Goal: Information Seeking & Learning: Learn about a topic

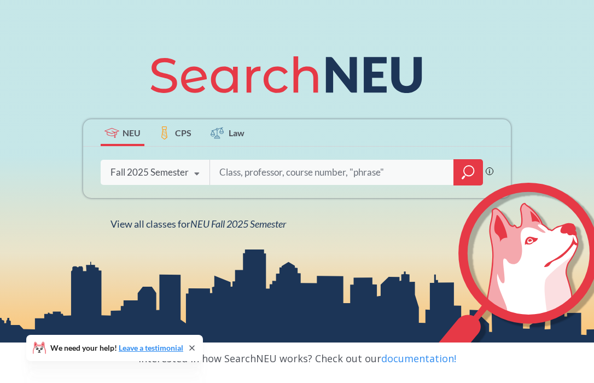
scroll to position [104, 0]
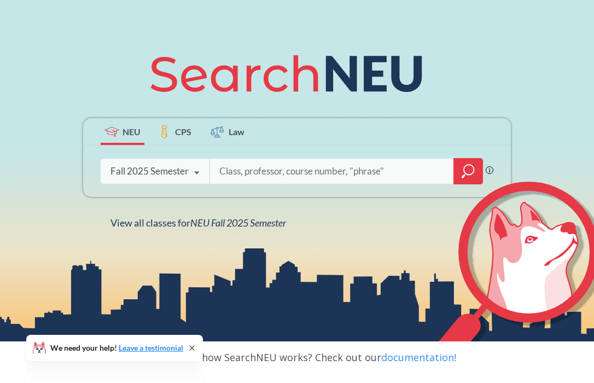
click at [261, 170] on input "search" at bounding box center [331, 171] width 227 height 23
type input "yoga"
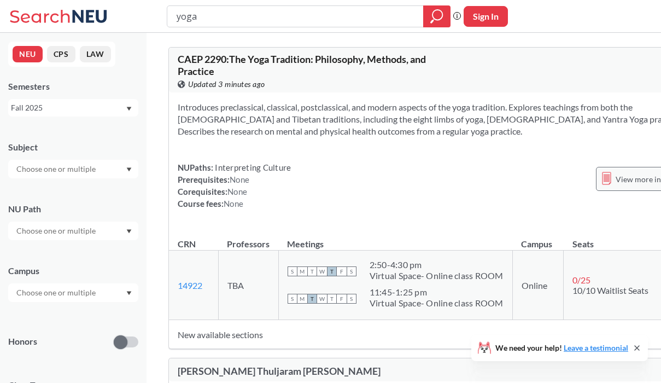
click at [593, 182] on div "View more info for this class" at bounding box center [657, 179] width 122 height 24
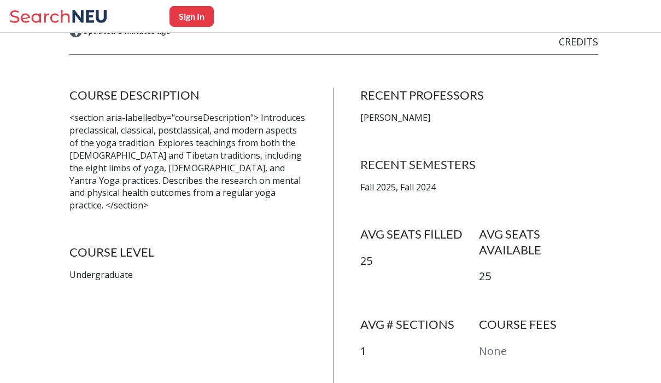
scroll to position [161, 0]
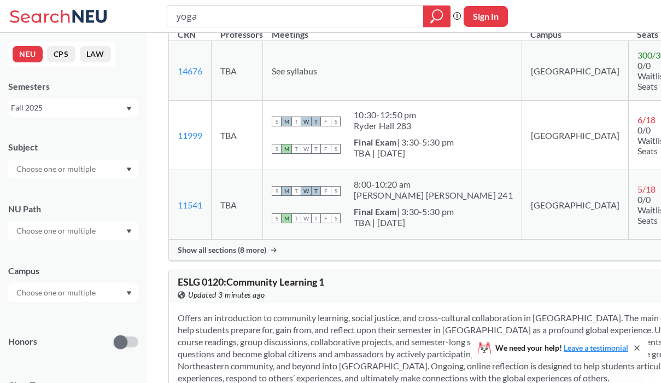
scroll to position [1352, 0]
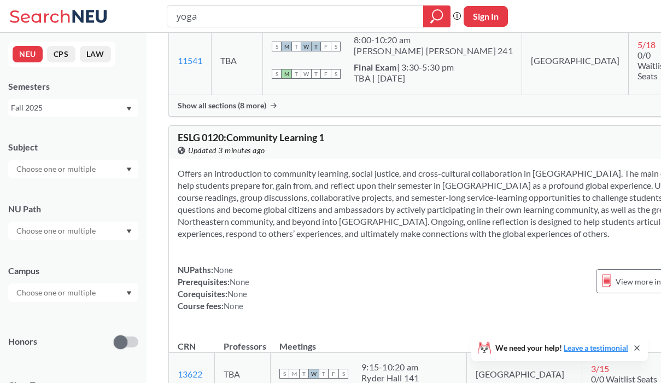
drag, startPoint x: 256, startPoint y: 22, endPoint x: 133, endPoint y: 16, distance: 122.7
click at [133, 16] on div "yoga Phrase search guarantees the exact search appears in the results. Ex. If y…" at bounding box center [330, 16] width 661 height 33
type input "mindfullness"
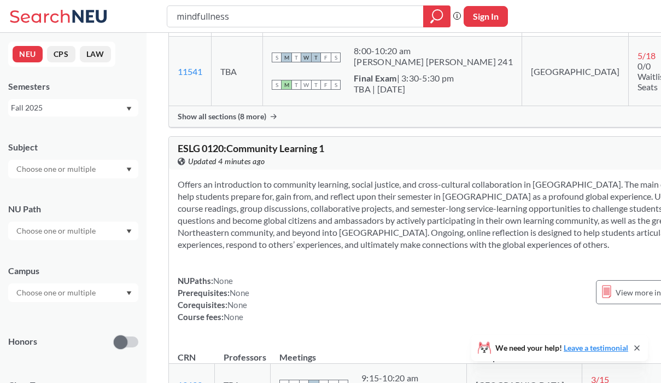
scroll to position [998, 0]
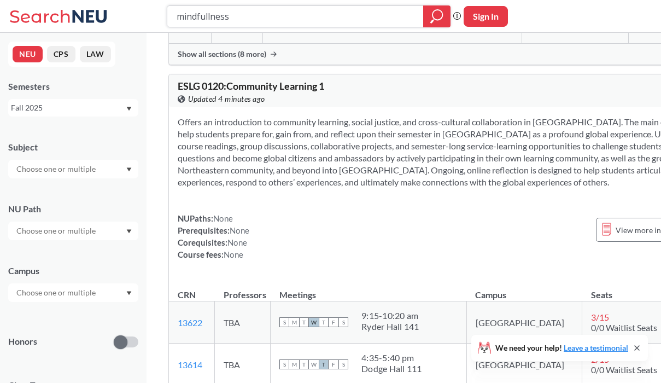
click at [433, 15] on icon "magnifying glass" at bounding box center [436, 16] width 13 height 15
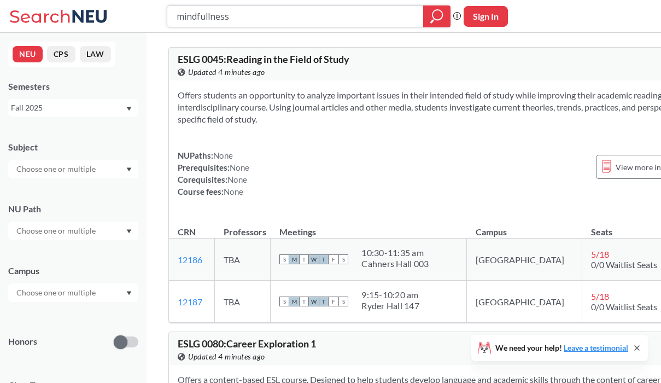
click at [319, 11] on input "mindfullness" at bounding box center [296, 16] width 240 height 19
type input "mindfulness"
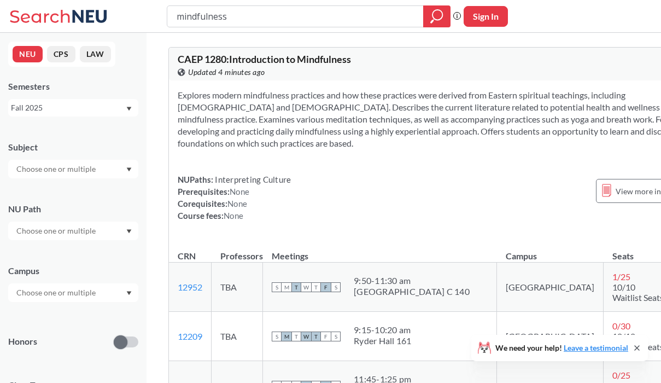
drag, startPoint x: 259, startPoint y: 17, endPoint x: 173, endPoint y: 15, distance: 85.3
click at [173, 15] on div "mindfulness" at bounding box center [309, 16] width 284 height 22
type input "dance"
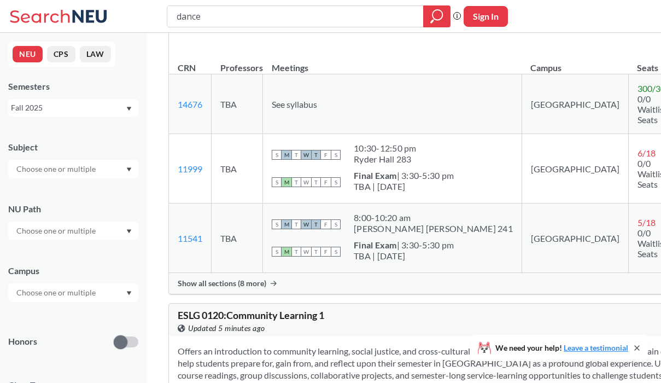
scroll to position [1102, 0]
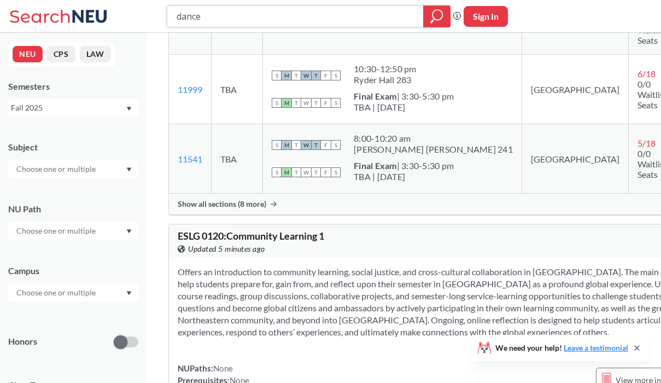
click at [444, 11] on div at bounding box center [436, 16] width 27 height 22
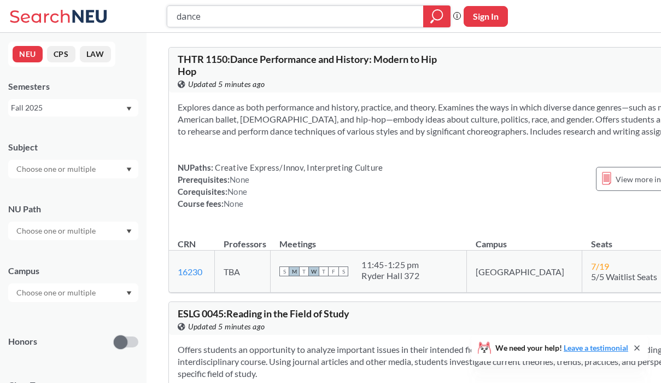
drag, startPoint x: 357, startPoint y: 17, endPoint x: 168, endPoint y: 18, distance: 189.2
click at [168, 17] on div "dance" at bounding box center [309, 16] width 284 height 22
type input "yoga"
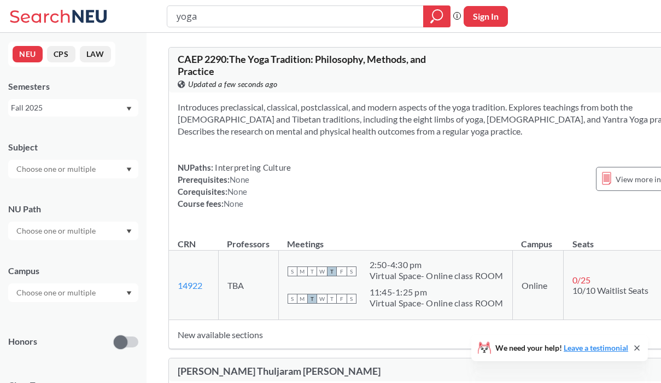
click at [66, 171] on input "text" at bounding box center [57, 168] width 92 height 13
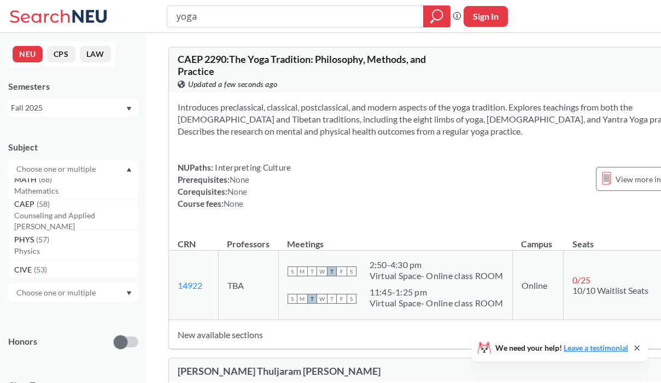
scroll to position [160, 0]
click at [62, 209] on div "CAEP ( 58 )" at bounding box center [76, 203] width 124 height 12
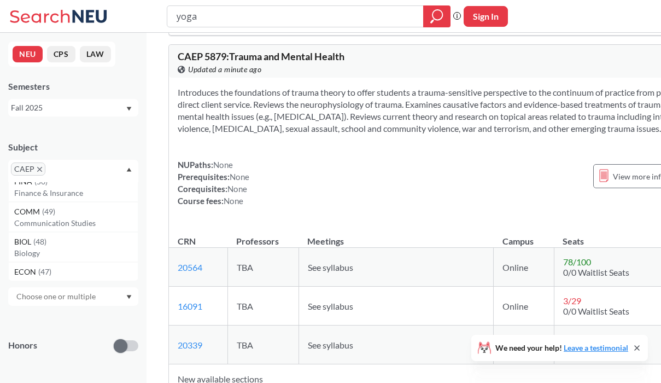
scroll to position [286, 0]
click at [85, 205] on div "COMM ( 49 )" at bounding box center [76, 207] width 124 height 12
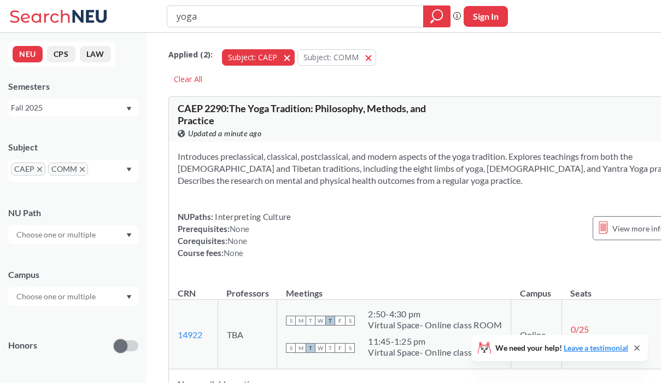
click at [284, 56] on button "Subject: CAEP CAEP" at bounding box center [258, 57] width 73 height 16
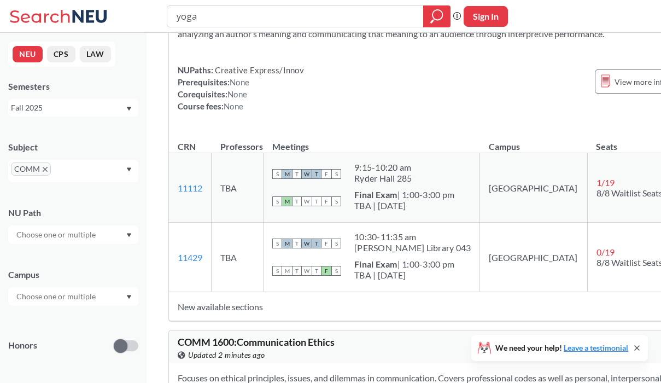
scroll to position [4066, 0]
click at [94, 171] on div "COMM" at bounding box center [73, 171] width 130 height 22
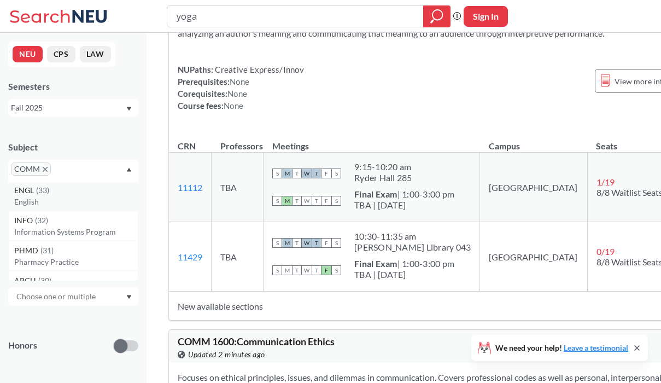
click at [81, 208] on div "ENGL ( 33 ) English" at bounding box center [73, 195] width 130 height 30
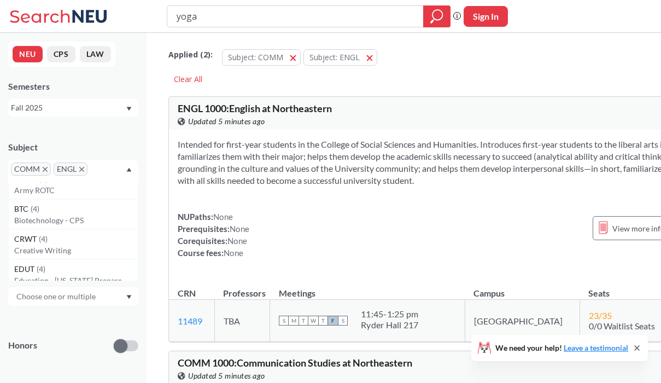
scroll to position [3555, 0]
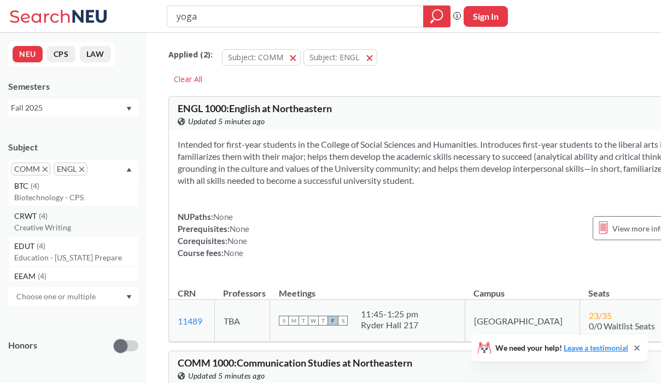
click at [81, 210] on div "CRWT ( 4 )" at bounding box center [76, 216] width 124 height 12
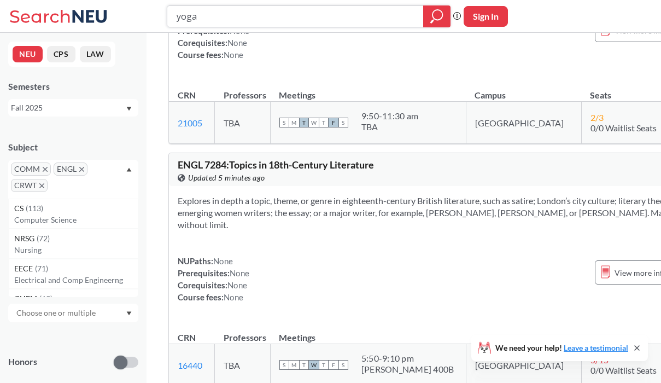
scroll to position [22658, 0]
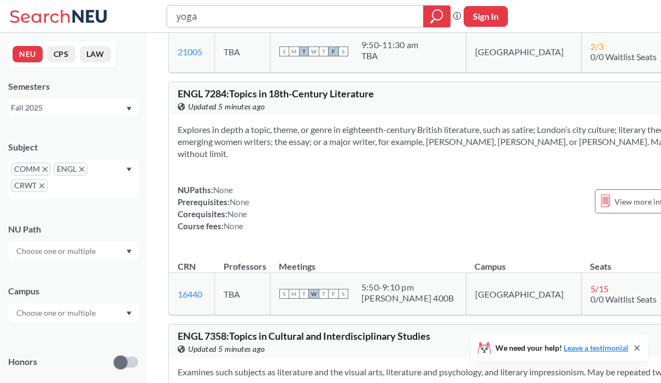
drag, startPoint x: 275, startPoint y: 17, endPoint x: 114, endPoint y: 5, distance: 161.3
click at [114, 5] on div "yoga Phrase search guarantees the exact search appears in the results. Ex. If y…" at bounding box center [330, 16] width 661 height 33
type input "theater"
click at [435, 20] on icon "magnifying glass" at bounding box center [436, 16] width 13 height 15
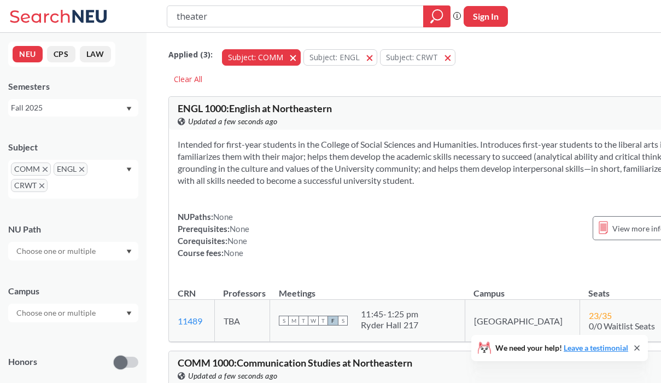
click at [297, 56] on span "button" at bounding box center [297, 57] width 0 height 10
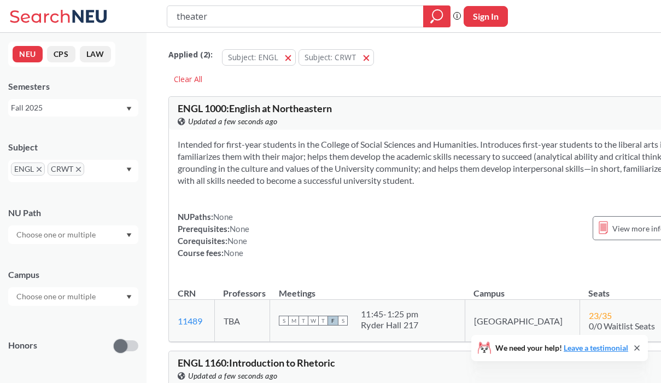
click at [291, 56] on button "Subject: ENGL ENGL" at bounding box center [259, 57] width 74 height 16
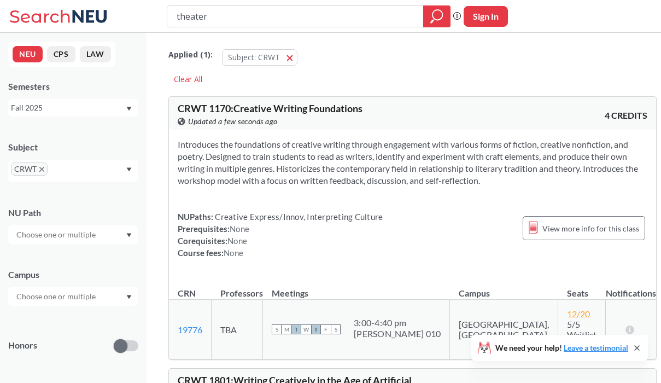
click at [291, 56] on button "Subject: CRWT CRWT" at bounding box center [259, 57] width 75 height 16
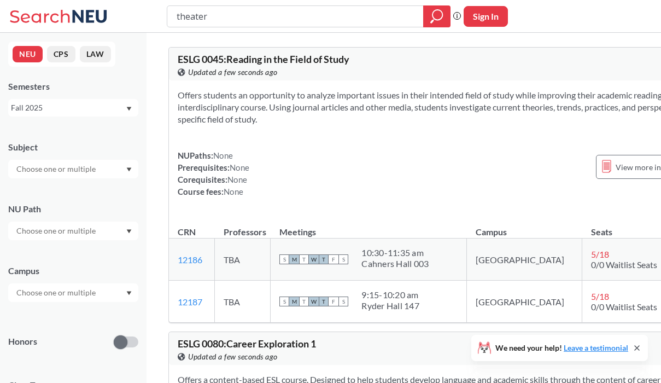
scroll to position [5, 0]
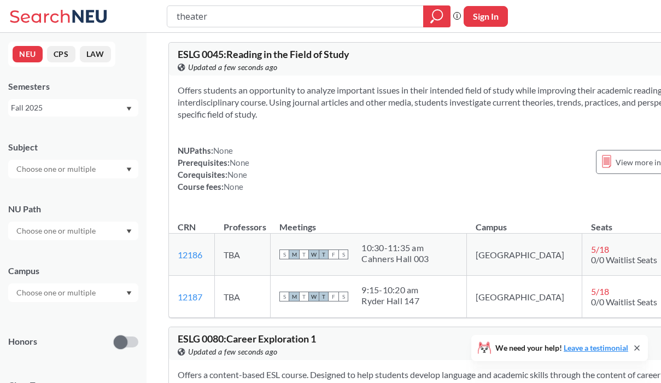
click at [107, 164] on div at bounding box center [73, 169] width 130 height 19
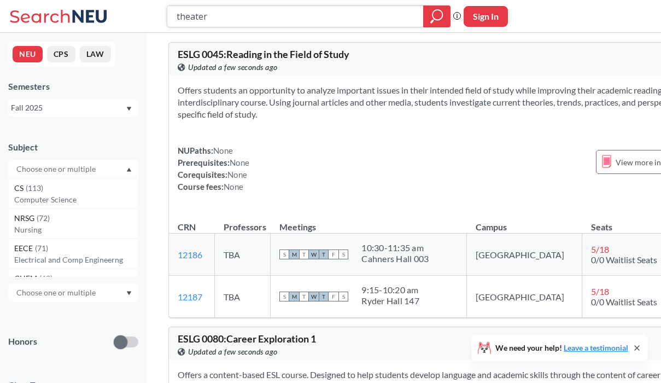
click at [265, 15] on input "theater" at bounding box center [296, 16] width 240 height 19
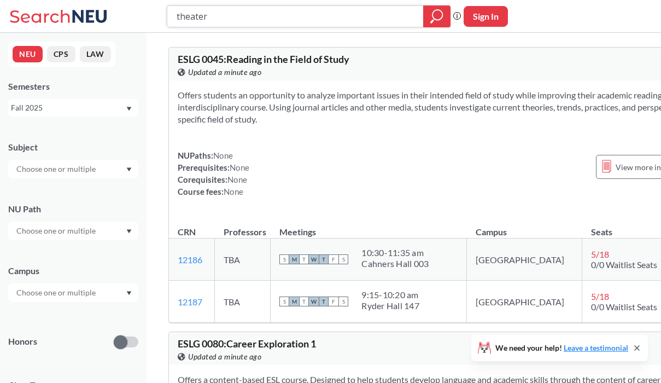
drag, startPoint x: 245, startPoint y: 11, endPoint x: 122, endPoint y: 11, distance: 123.0
click at [122, 11] on div "theater Phrase search guarantees the exact search appears in the results. Ex. I…" at bounding box center [330, 16] width 661 height 33
type input "improv"
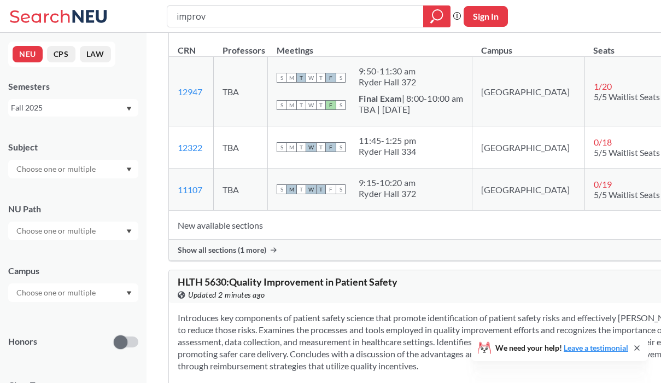
scroll to position [207, 0]
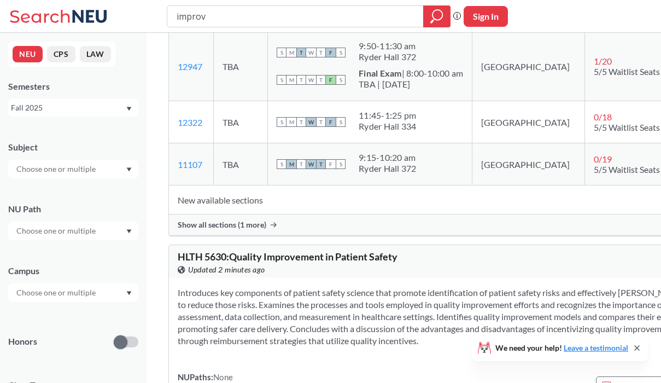
click at [256, 230] on span "Show all sections (1 more)" at bounding box center [222, 225] width 89 height 10
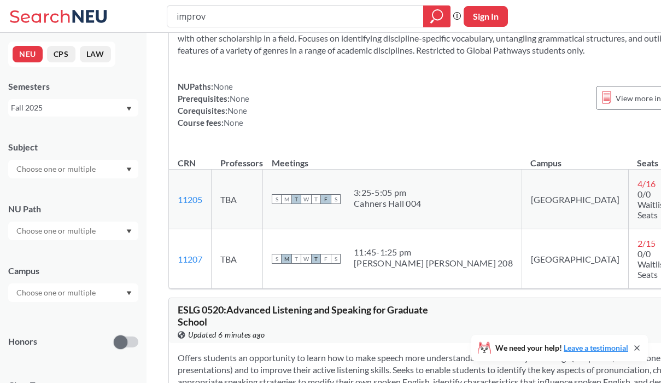
scroll to position [2822, 0]
